Goal: Task Accomplishment & Management: Manage account settings

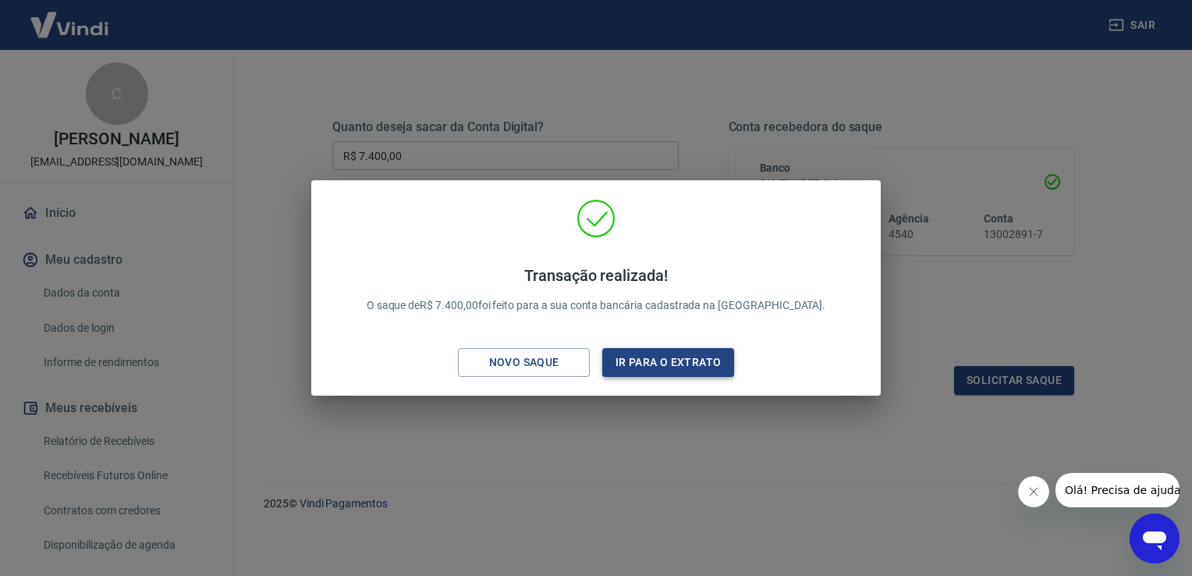
scroll to position [194, 0]
click at [687, 367] on button "Ir para o extrato" at bounding box center [668, 362] width 132 height 29
